Goal: Task Accomplishment & Management: Complete application form

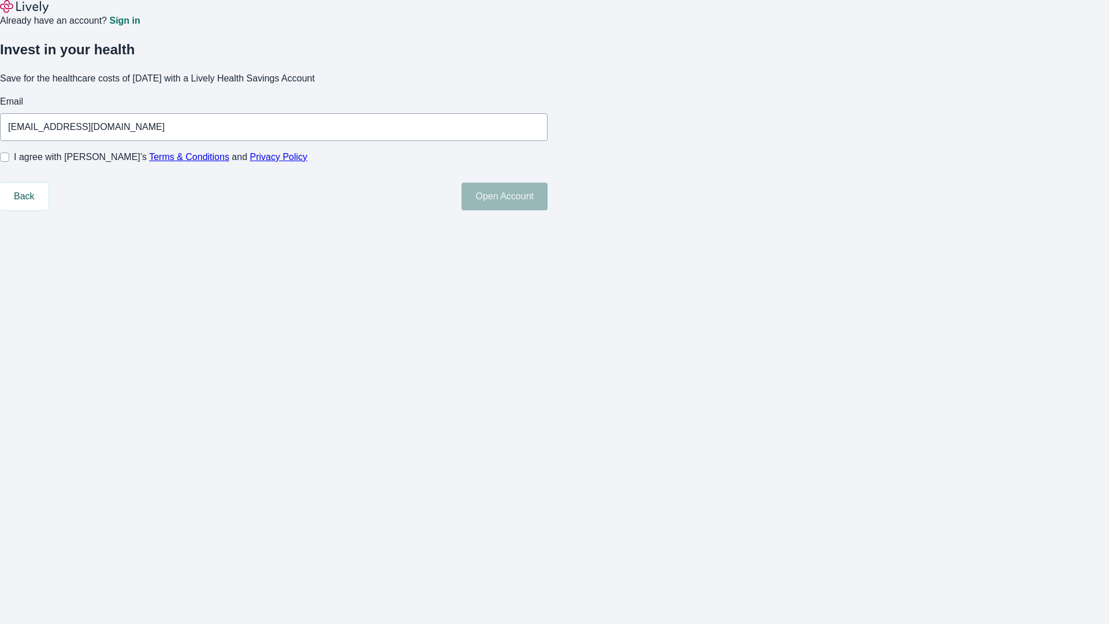
click at [9, 162] on input "I agree with Lively’s Terms & Conditions and Privacy Policy" at bounding box center [4, 157] width 9 height 9
checkbox input "true"
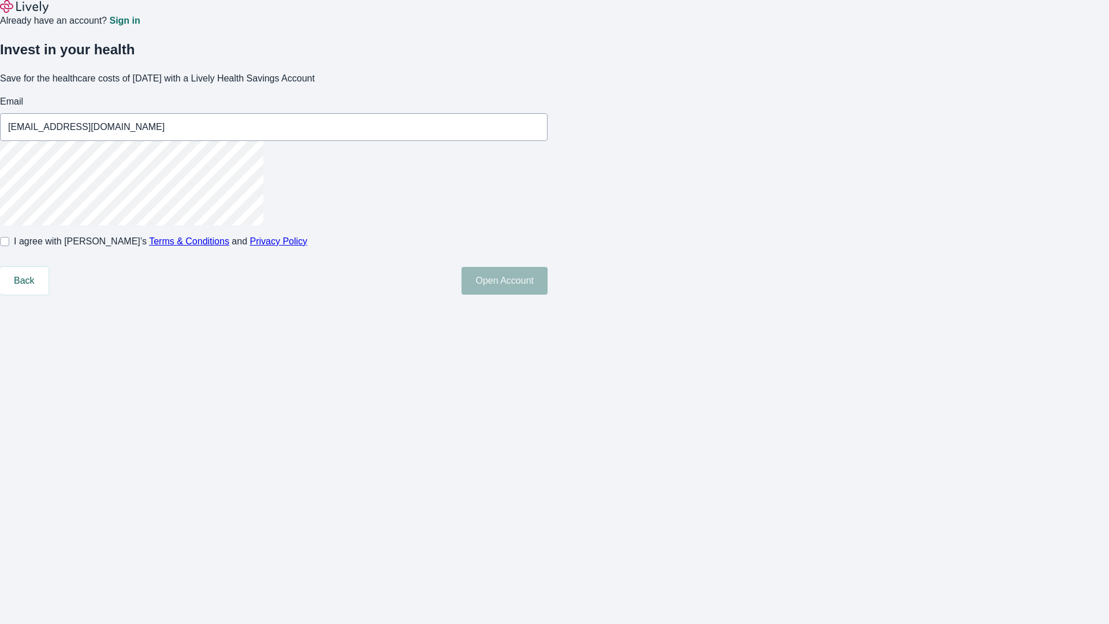
click at [548, 295] on button "Open Account" at bounding box center [505, 281] width 86 height 28
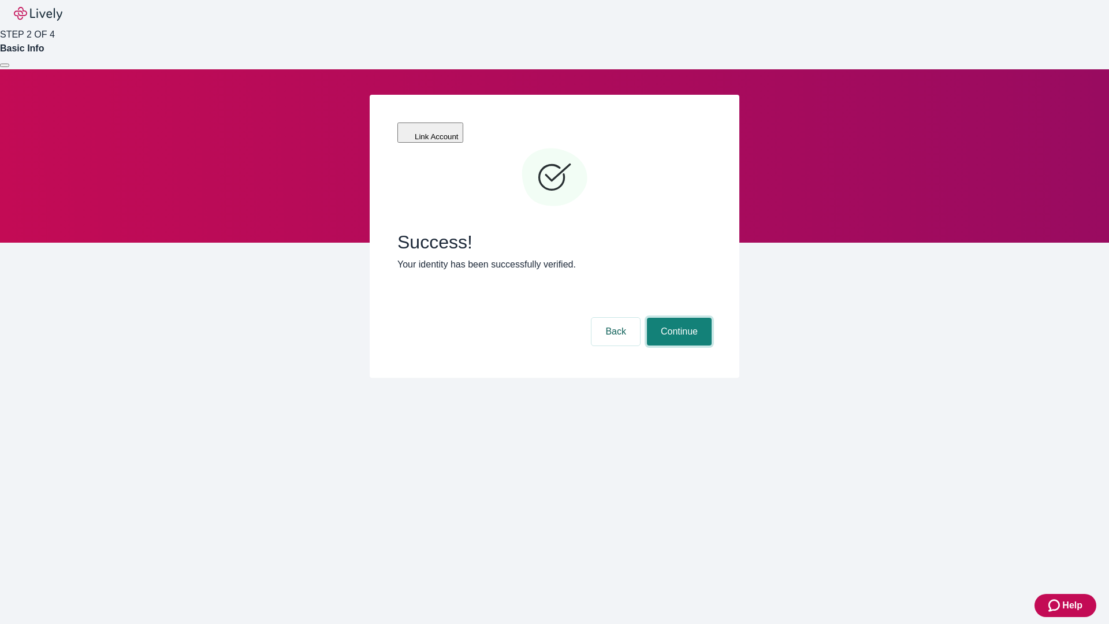
click at [678, 318] on button "Continue" at bounding box center [679, 332] width 65 height 28
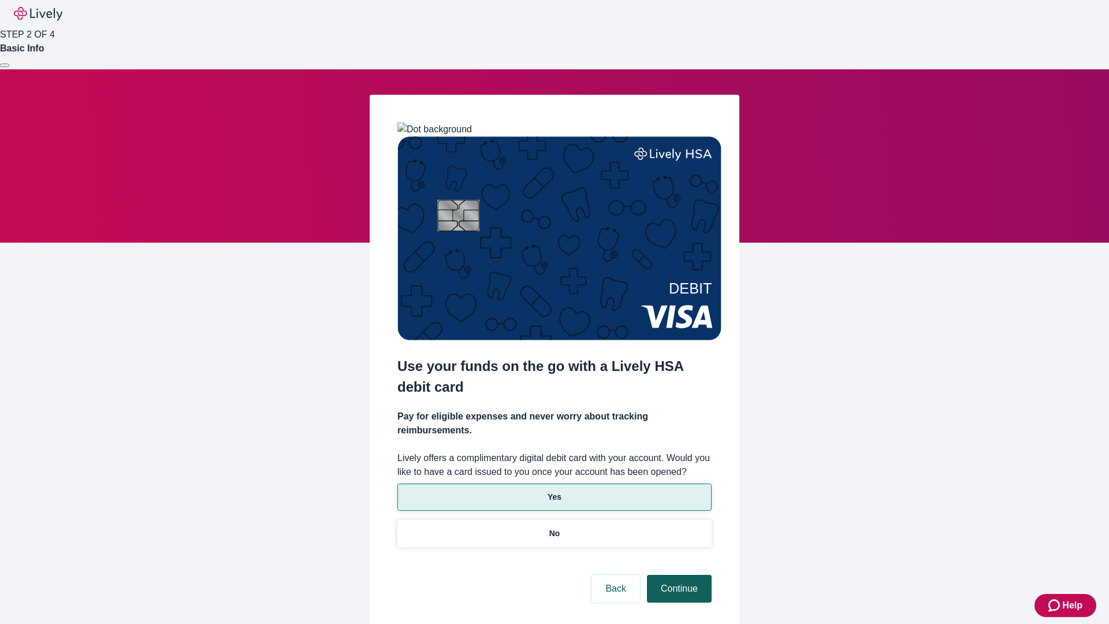
click at [554, 491] on p "Yes" at bounding box center [555, 497] width 14 height 12
click at [678, 575] on button "Continue" at bounding box center [679, 589] width 65 height 28
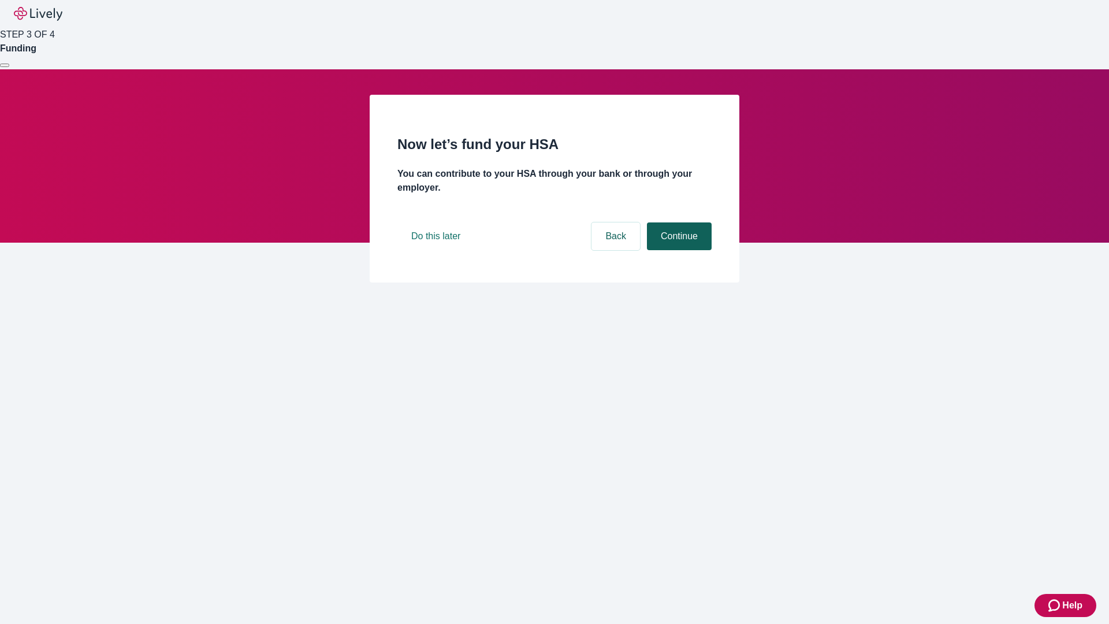
click at [678, 250] on button "Continue" at bounding box center [679, 236] width 65 height 28
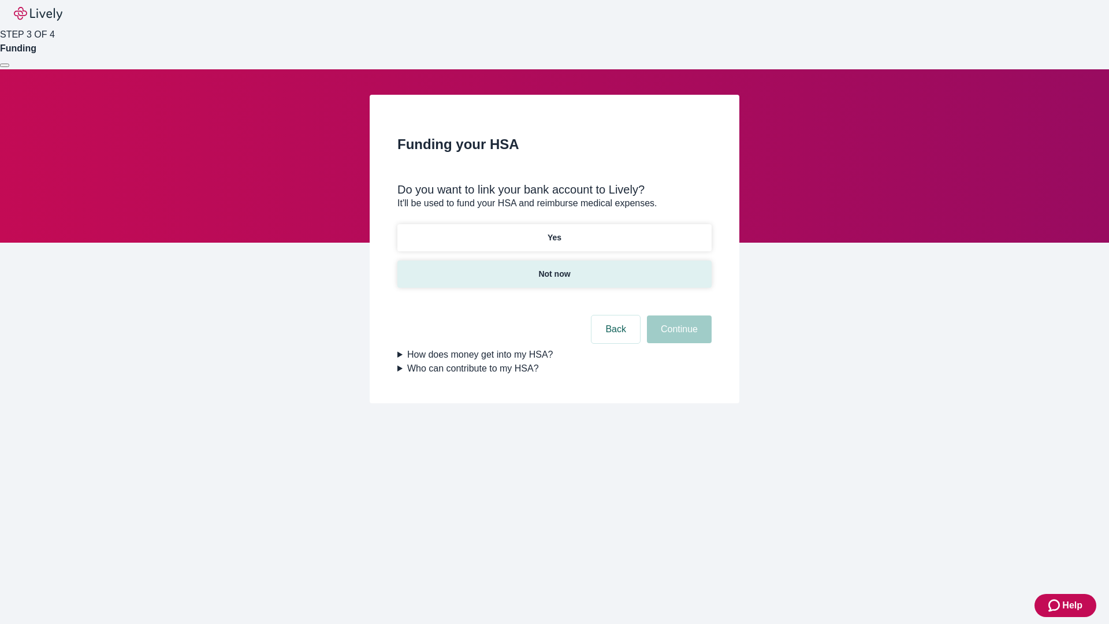
click at [554, 268] on p "Not now" at bounding box center [554, 274] width 32 height 12
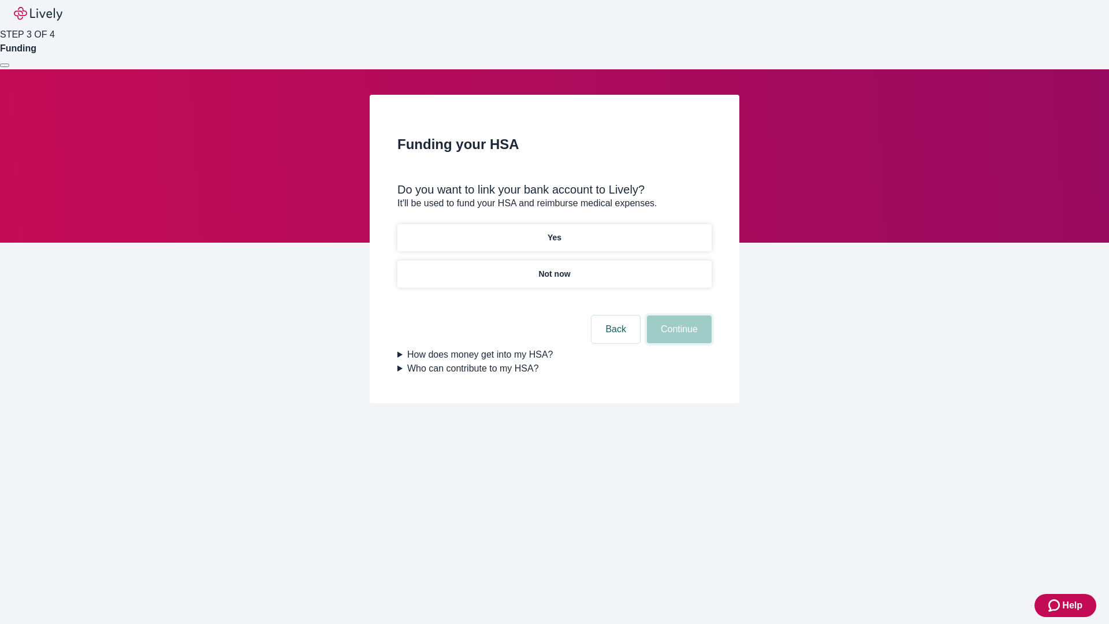
click at [678, 336] on button "Continue" at bounding box center [679, 329] width 65 height 28
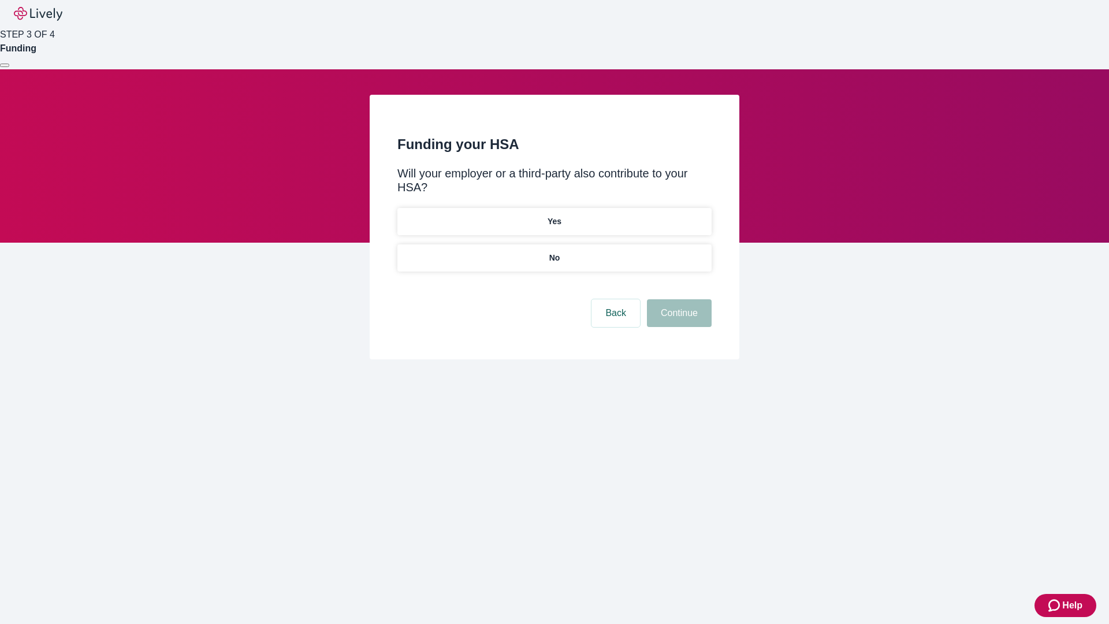
click at [554, 252] on p "No" at bounding box center [554, 258] width 11 height 12
click at [678, 299] on button "Continue" at bounding box center [679, 313] width 65 height 28
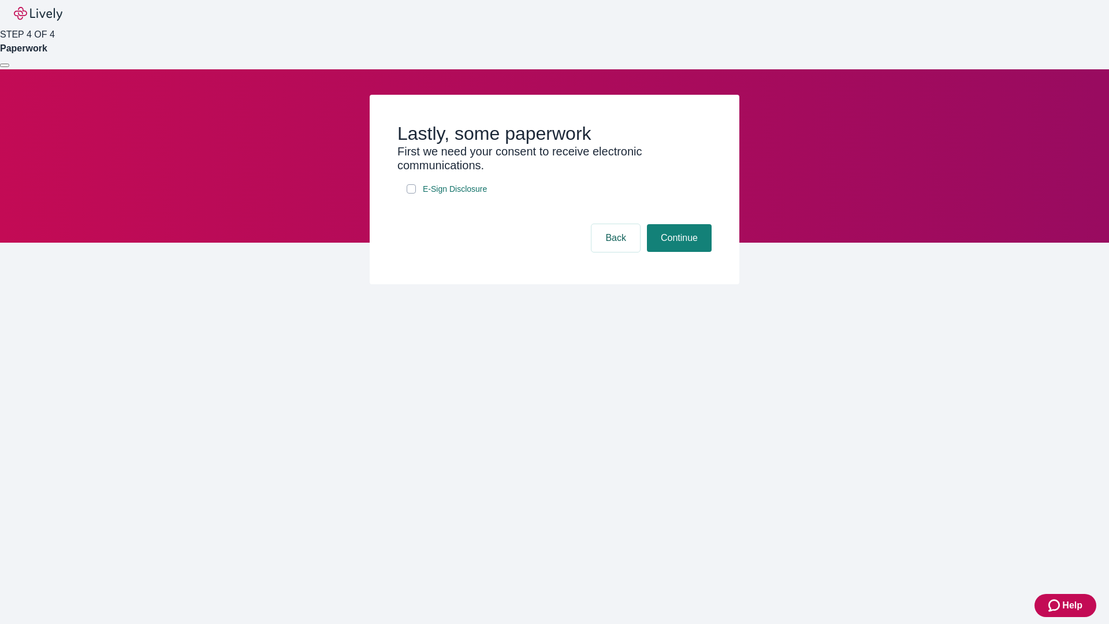
click at [411, 194] on input "E-Sign Disclosure" at bounding box center [411, 188] width 9 height 9
checkbox input "true"
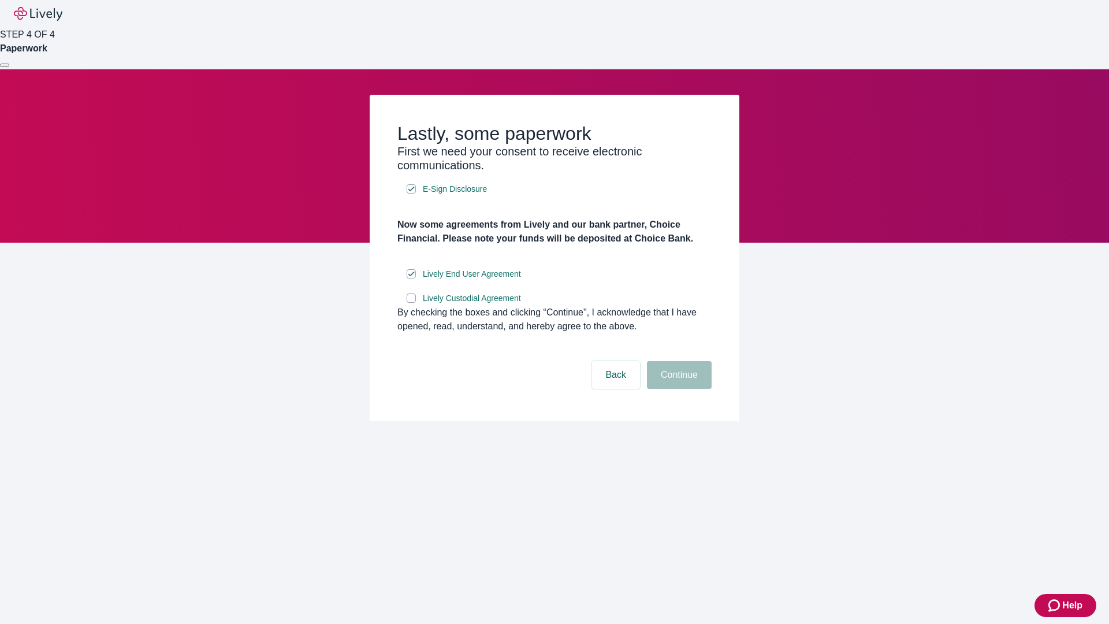
click at [411, 303] on input "Lively Custodial Agreement" at bounding box center [411, 297] width 9 height 9
checkbox input "true"
click at [678, 389] on button "Continue" at bounding box center [679, 375] width 65 height 28
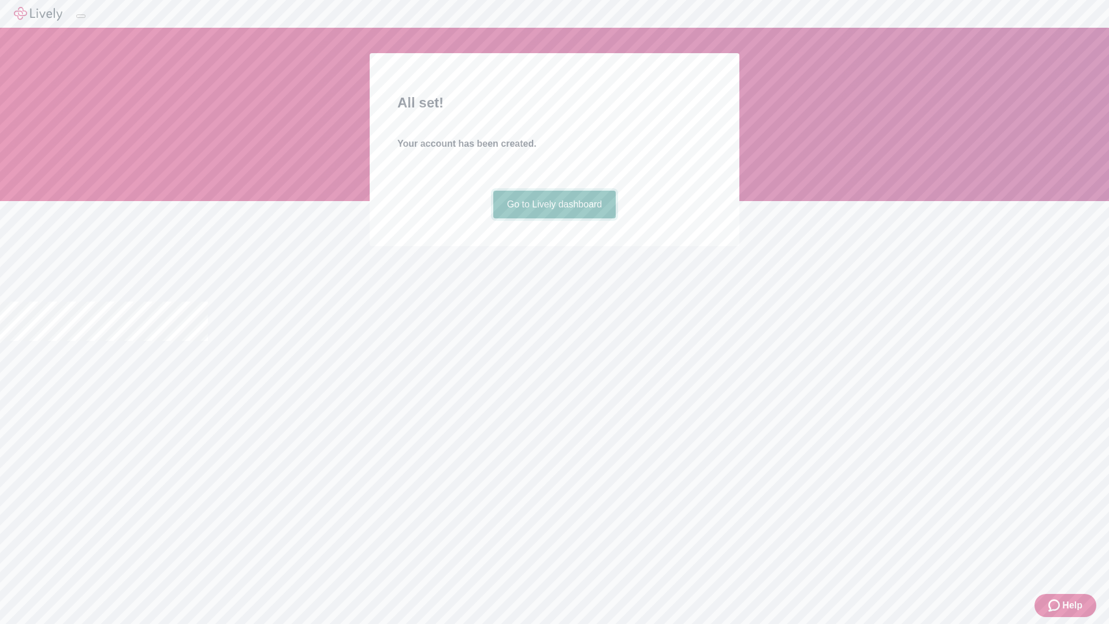
click at [554, 218] on link "Go to Lively dashboard" at bounding box center [554, 205] width 123 height 28
